Goal: Task Accomplishment & Management: Manage account settings

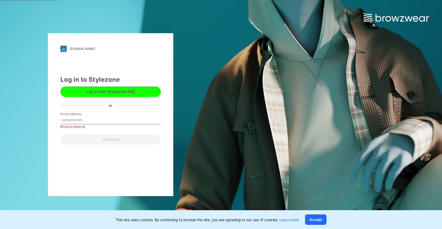
click at [76, 124] on div "Email is required" at bounding box center [110, 126] width 100 height 5
click at [77, 119] on input "Email Address" at bounding box center [110, 121] width 100 height 8
type input "**********"
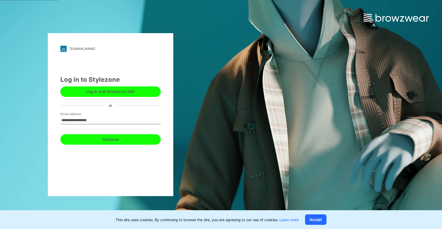
click at [105, 144] on button "Continue" at bounding box center [110, 139] width 100 height 10
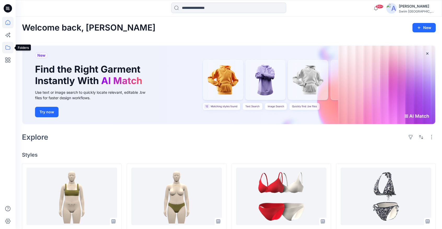
click at [10, 47] on icon at bounding box center [7, 47] width 11 height 11
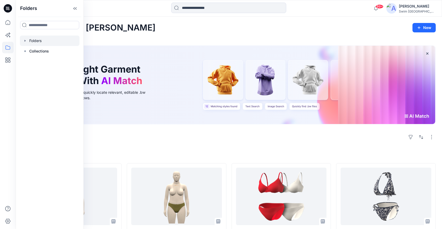
click at [42, 39] on div at bounding box center [50, 41] width 60 height 10
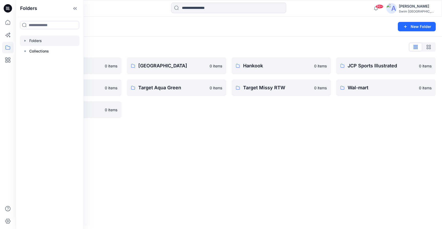
click at [195, 145] on div "Folders New Folder Folders List Champion 0 items SEJIN 0 items WINWAVE 0 items …" at bounding box center [229, 123] width 426 height 212
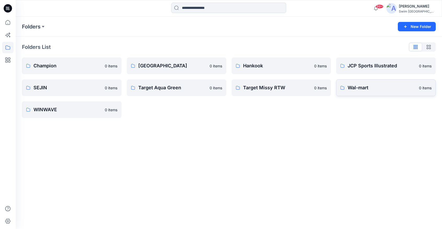
click at [372, 88] on p "Wal-mart" at bounding box center [381, 87] width 68 height 7
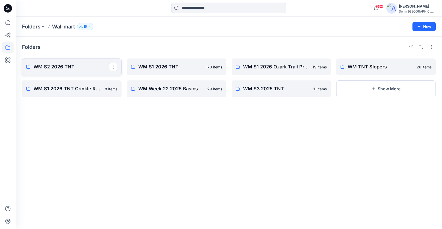
click at [56, 66] on p "WM S2 2026 TNT" at bounding box center [71, 66] width 76 height 7
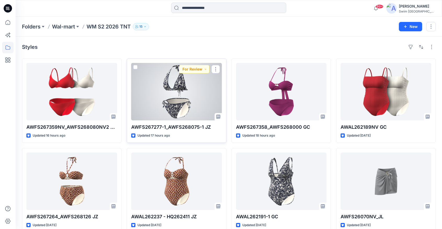
click at [169, 92] on div at bounding box center [176, 91] width 91 height 57
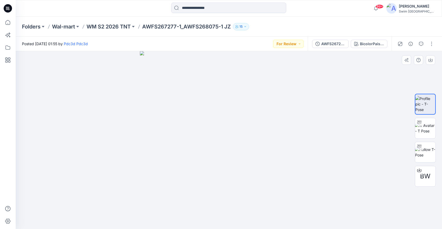
drag, startPoint x: 334, startPoint y: 140, endPoint x: 314, endPoint y: 139, distance: 20.4
click at [314, 139] on div at bounding box center [229, 140] width 426 height 178
click at [428, 130] on img at bounding box center [425, 128] width 20 height 11
drag, startPoint x: 317, startPoint y: 159, endPoint x: 334, endPoint y: 95, distance: 66.2
click at [334, 95] on div at bounding box center [229, 140] width 426 height 178
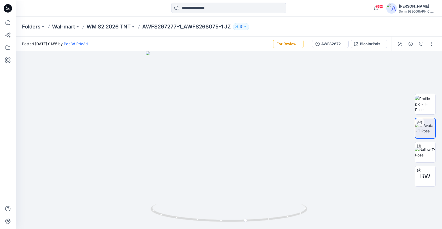
click at [282, 44] on button "For Review" at bounding box center [288, 44] width 30 height 8
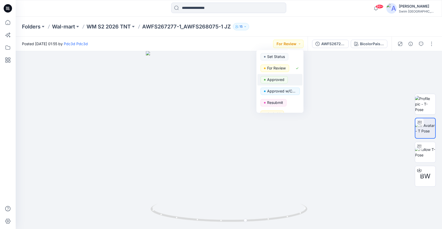
click at [278, 78] on p "Approved" at bounding box center [275, 79] width 17 height 7
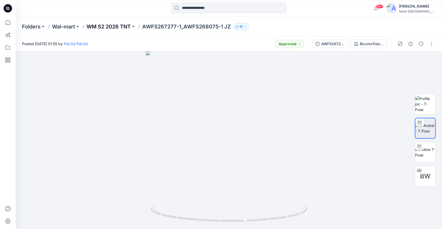
click at [121, 26] on p "WM S2 2026 TNT" at bounding box center [108, 26] width 44 height 7
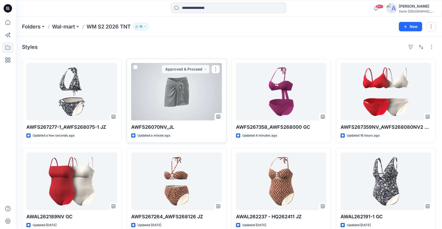
click at [196, 101] on div at bounding box center [176, 91] width 91 height 57
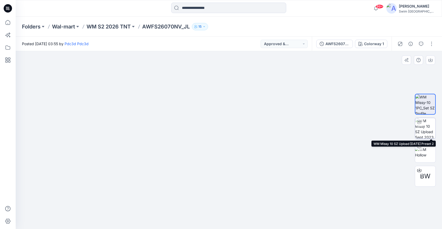
click at [423, 129] on img at bounding box center [425, 128] width 20 height 20
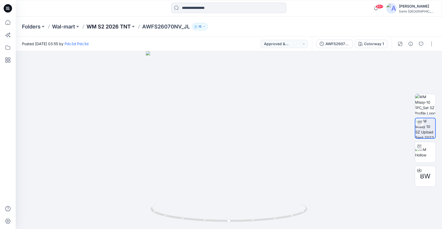
click at [124, 27] on p "WM S2 2026 TNT" at bounding box center [108, 26] width 44 height 7
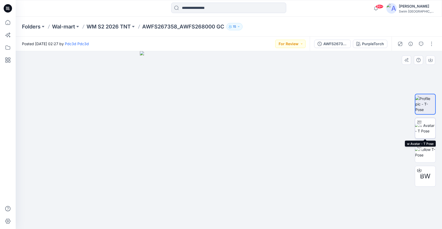
click at [422, 132] on img at bounding box center [425, 128] width 20 height 11
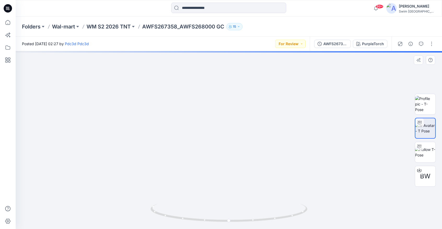
drag, startPoint x: 221, startPoint y: 113, endPoint x: 223, endPoint y: 199, distance: 86.0
click at [223, 199] on img at bounding box center [231, 91] width 510 height 276
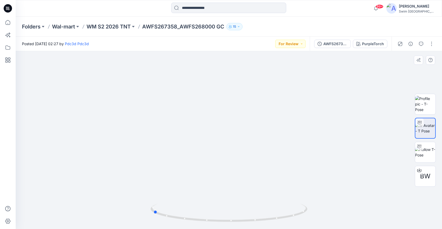
drag, startPoint x: 229, startPoint y: 221, endPoint x: 310, endPoint y: 190, distance: 86.5
click at [310, 190] on div at bounding box center [229, 140] width 426 height 178
drag, startPoint x: 318, startPoint y: 188, endPoint x: 318, endPoint y: 206, distance: 18.3
click at [318, 206] on img at bounding box center [229, 119] width 368 height 220
drag, startPoint x: 222, startPoint y: 222, endPoint x: 226, endPoint y: 220, distance: 4.1
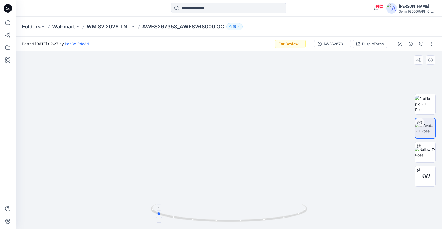
click at [226, 221] on icon at bounding box center [229, 214] width 158 height 20
click at [334, 47] on button "AWFS267358_AWFS268000 GC" at bounding box center [332, 44] width 37 height 8
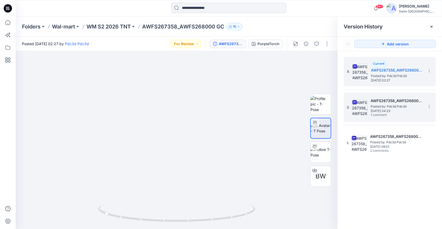
click at [392, 113] on span "1 comment" at bounding box center [388, 115] width 37 height 4
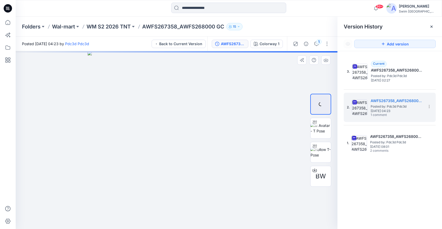
click at [326, 79] on div at bounding box center [177, 140] width 322 height 178
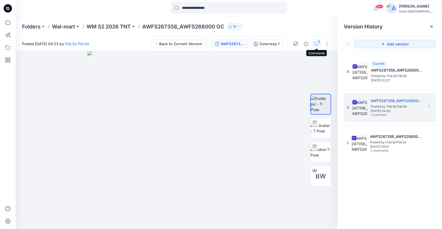
click at [314, 41] on button "1" at bounding box center [316, 44] width 8 height 8
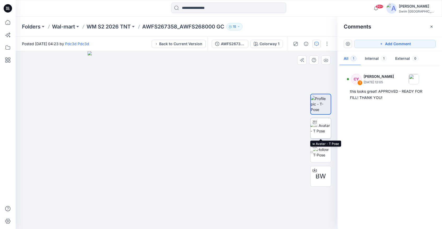
click at [324, 130] on img at bounding box center [320, 128] width 20 height 11
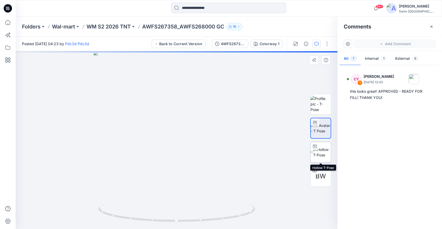
click at [323, 151] on img at bounding box center [322, 152] width 18 height 11
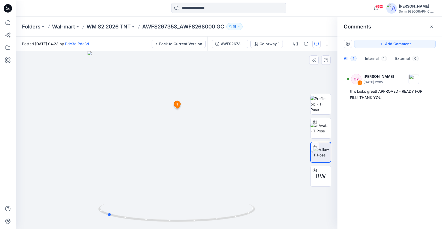
drag, startPoint x: 199, startPoint y: 188, endPoint x: 129, endPoint y: 192, distance: 70.1
click at [129, 193] on div at bounding box center [177, 140] width 322 height 178
click at [184, 49] on div "Posted Thursday, October 09, 2025 04:23 by Pdc3d Pdc3d Back to Current Version" at bounding box center [112, 44] width 192 height 14
click at [185, 44] on button "Back to Current Version" at bounding box center [179, 44] width 54 height 8
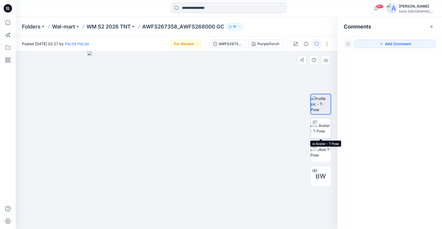
click at [328, 123] on img at bounding box center [320, 128] width 20 height 11
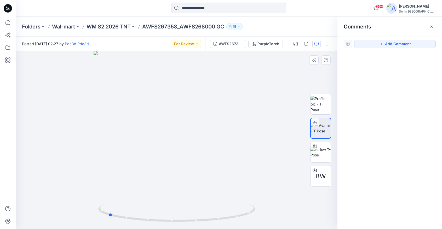
drag, startPoint x: 237, startPoint y: 182, endPoint x: 168, endPoint y: 184, distance: 69.0
click at [169, 184] on div at bounding box center [177, 140] width 322 height 178
drag, startPoint x: 169, startPoint y: 129, endPoint x: 169, endPoint y: 189, distance: 59.8
click at [169, 189] on img at bounding box center [176, 14] width 747 height 429
drag, startPoint x: 169, startPoint y: 189, endPoint x: 165, endPoint y: 210, distance: 21.7
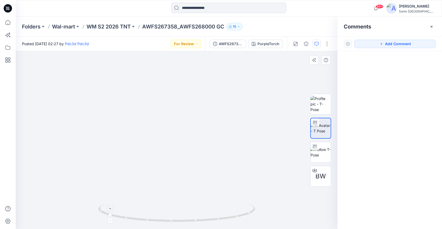
click at [165, 210] on div at bounding box center [177, 140] width 322 height 178
click at [389, 45] on button "Add Comment" at bounding box center [395, 44] width 82 height 8
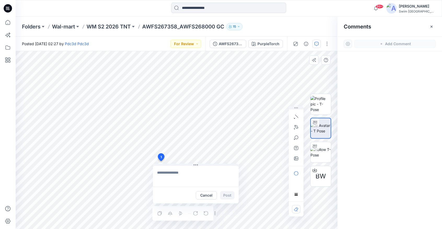
click at [161, 161] on div "1 Cancel Post Layer 1" at bounding box center [177, 140] width 322 height 178
click at [297, 127] on icon "button" at bounding box center [296, 127] width 4 height 4
click at [130, 156] on icon "Layer 1" at bounding box center [177, 140] width 322 height 178
click at [141, 173] on icon "Layer 1" at bounding box center [177, 140] width 322 height 178
click at [186, 179] on textarea "**********" at bounding box center [196, 176] width 86 height 21
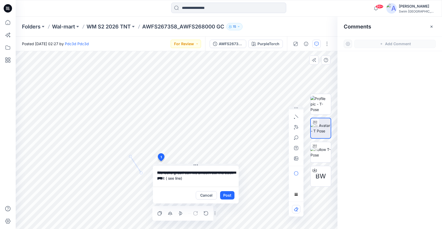
click at [168, 178] on textarea "**********" at bounding box center [196, 176] width 86 height 21
click at [198, 179] on textarea "**********" at bounding box center [196, 176] width 86 height 21
drag, startPoint x: 225, startPoint y: 178, endPoint x: 182, endPoint y: 177, distance: 43.1
click at [182, 177] on textarea "**********" at bounding box center [196, 176] width 86 height 21
type textarea "**********"
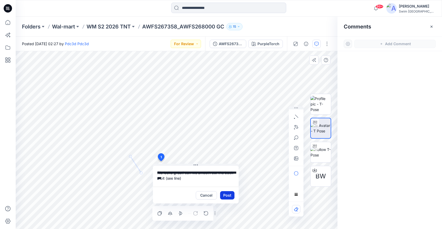
click at [227, 193] on button "Post" at bounding box center [227, 195] width 14 height 8
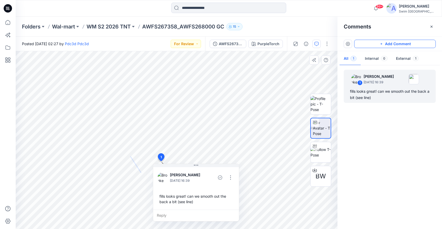
click at [375, 46] on button "Add Comment" at bounding box center [395, 44] width 82 height 8
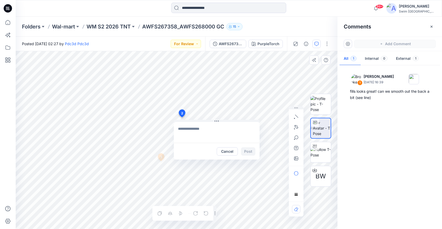
click at [182, 117] on div "2 Cancel Post 1 Brooke Kaplan October 13, 2025 16:39 fills looks great! can we …" at bounding box center [177, 140] width 322 height 178
type textarea "*"
type textarea "**********"
click at [297, 118] on icon "button" at bounding box center [296, 117] width 4 height 4
click at [197, 133] on textarea "**********" at bounding box center [217, 132] width 86 height 21
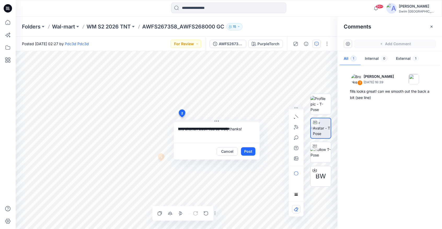
click at [248, 132] on textarea "**********" at bounding box center [217, 132] width 86 height 21
click at [251, 152] on button "Post" at bounding box center [248, 151] width 14 height 8
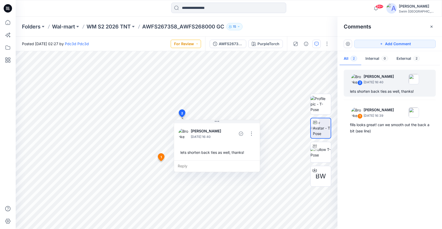
click at [194, 41] on button "For Review" at bounding box center [186, 44] width 30 height 8
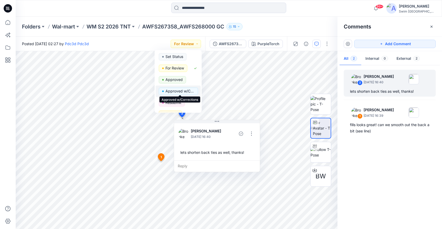
click at [182, 91] on p "Approved w/Corrections" at bounding box center [179, 91] width 29 height 7
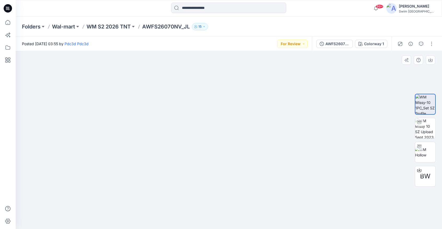
drag, startPoint x: 304, startPoint y: 142, endPoint x: 263, endPoint y: 170, distance: 49.4
click at [263, 170] on img at bounding box center [228, 133] width 261 height 194
click at [424, 130] on img at bounding box center [425, 128] width 20 height 20
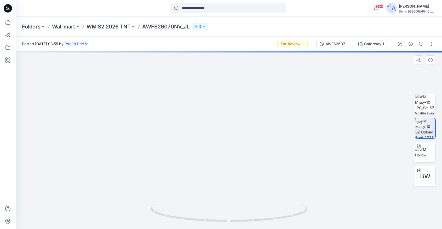
drag, startPoint x: 273, startPoint y: 130, endPoint x: 267, endPoint y: 155, distance: 25.3
click at [267, 155] on img at bounding box center [226, 7] width 700 height 444
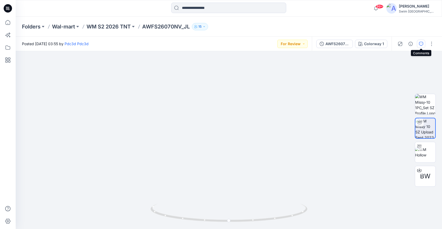
click at [420, 43] on icon "button" at bounding box center [421, 44] width 4 height 4
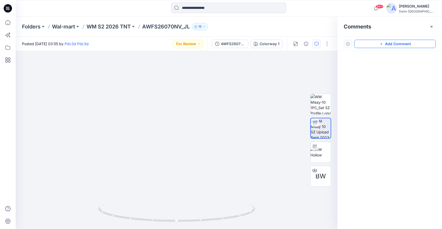
click at [399, 45] on button "Add Comment" at bounding box center [395, 44] width 82 height 8
click at [183, 131] on div "1" at bounding box center [177, 140] width 322 height 178
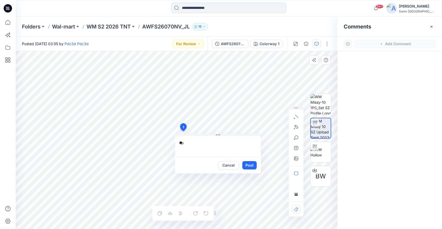
type textarea "*"
click at [231, 166] on button "Cancel" at bounding box center [228, 165] width 21 height 8
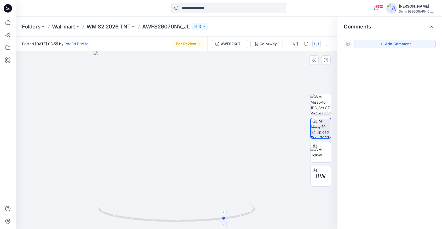
drag, startPoint x: 172, startPoint y: 222, endPoint x: 221, endPoint y: 214, distance: 49.4
click at [221, 214] on icon at bounding box center [177, 214] width 158 height 20
drag, startPoint x: 190, startPoint y: 107, endPoint x: 179, endPoint y: 151, distance: 45.3
click at [179, 151] on img at bounding box center [166, 7] width 747 height 445
click at [385, 43] on button "Add Comment" at bounding box center [395, 44] width 82 height 8
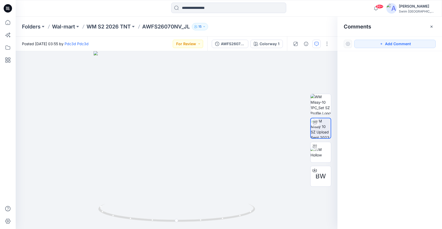
click at [186, 134] on div at bounding box center [177, 140] width 322 height 178
click at [386, 49] on div "Add Comment" at bounding box center [389, 44] width 105 height 15
click at [386, 46] on button "Add Comment" at bounding box center [395, 44] width 82 height 8
click at [187, 137] on div "1" at bounding box center [177, 140] width 322 height 178
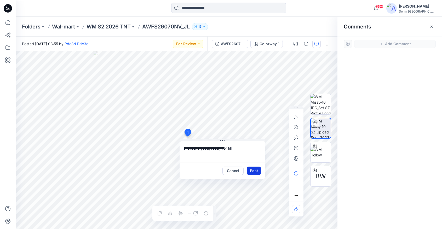
type textarea "**********"
click at [257, 172] on button "Post" at bounding box center [254, 171] width 14 height 8
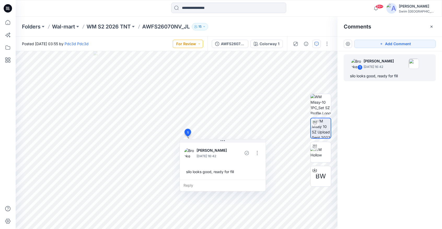
click at [200, 44] on button "For Review" at bounding box center [188, 44] width 30 height 8
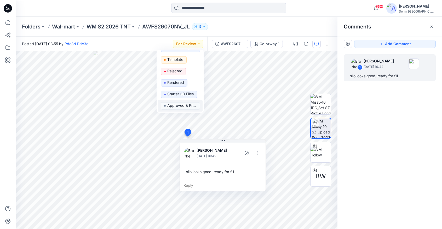
click at [185, 105] on p "Approved & Proceed" at bounding box center [181, 105] width 29 height 7
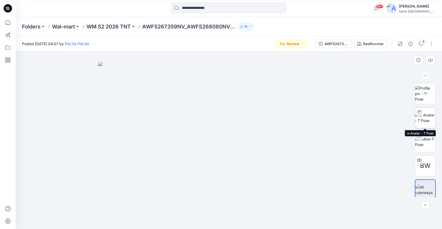
click at [427, 112] on img at bounding box center [425, 117] width 20 height 11
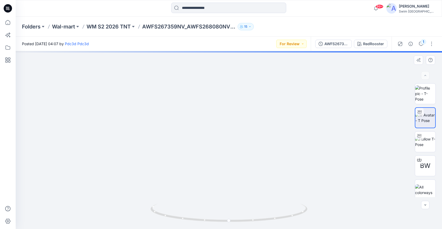
drag, startPoint x: 243, startPoint y: 99, endPoint x: 233, endPoint y: 187, distance: 88.5
click at [233, 187] on img at bounding box center [219, 28] width 747 height 401
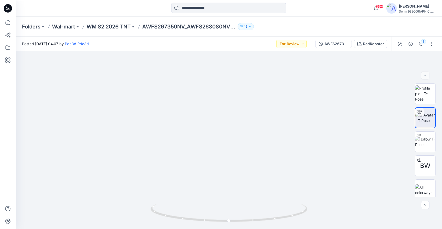
drag, startPoint x: 233, startPoint y: 187, endPoint x: 227, endPoint y: 247, distance: 60.4
click at [227, 229] on html "99+ Notifications Pdc3d Pdc3d shared ATSS268299NV JZ in Shade &amp; Shore 6.1 2…" at bounding box center [221, 114] width 442 height 229
click at [424, 43] on div "1" at bounding box center [423, 41] width 5 height 5
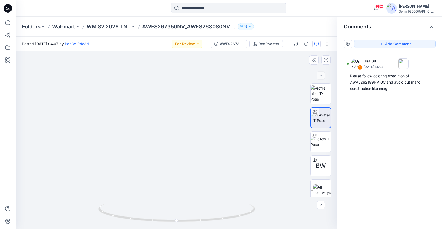
drag, startPoint x: 219, startPoint y: 162, endPoint x: 231, endPoint y: 105, distance: 58.4
click at [231, 105] on img at bounding box center [208, 53] width 747 height 354
drag, startPoint x: 178, startPoint y: 219, endPoint x: 262, endPoint y: 202, distance: 86.1
click at [262, 202] on div at bounding box center [177, 140] width 322 height 178
drag, startPoint x: 214, startPoint y: 164, endPoint x: 217, endPoint y: 119, distance: 45.0
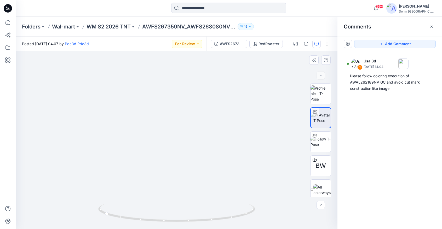
click at [217, 119] on img at bounding box center [171, 14] width 747 height 431
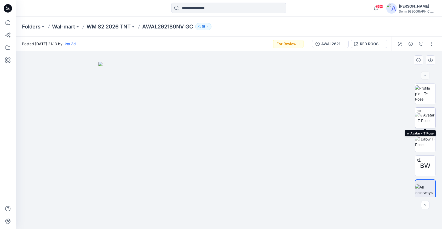
click at [418, 120] on img at bounding box center [425, 117] width 20 height 11
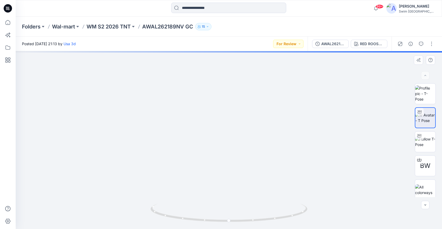
drag, startPoint x: 227, startPoint y: 100, endPoint x: 227, endPoint y: 203, distance: 102.7
click at [227, 203] on div at bounding box center [229, 140] width 426 height 178
drag, startPoint x: 250, startPoint y: 137, endPoint x: 250, endPoint y: 204, distance: 67.1
click at [250, 204] on div at bounding box center [229, 140] width 426 height 178
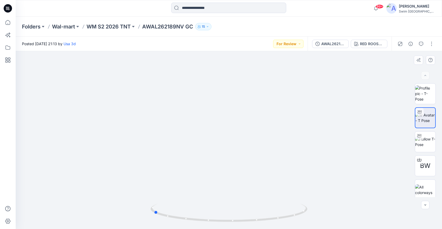
drag, startPoint x: 229, startPoint y: 220, endPoint x: 311, endPoint y: 211, distance: 81.8
click at [311, 211] on div at bounding box center [229, 140] width 426 height 178
drag, startPoint x: 306, startPoint y: 150, endPoint x: 312, endPoint y: 87, distance: 62.7
click at [312, 88] on img at bounding box center [235, 41] width 735 height 375
drag, startPoint x: 183, startPoint y: 219, endPoint x: 183, endPoint y: 210, distance: 9.2
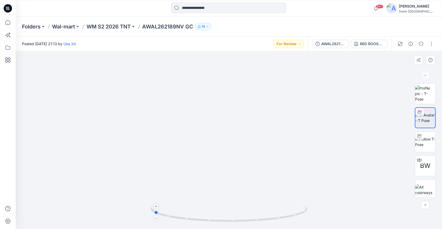
click at [183, 210] on icon at bounding box center [229, 214] width 158 height 20
drag, startPoint x: 196, startPoint y: 158, endPoint x: 196, endPoint y: 74, distance: 84.7
drag, startPoint x: 179, startPoint y: 218, endPoint x: 184, endPoint y: 216, distance: 5.4
click at [184, 216] on icon at bounding box center [229, 214] width 158 height 20
